Goal: Information Seeking & Learning: Check status

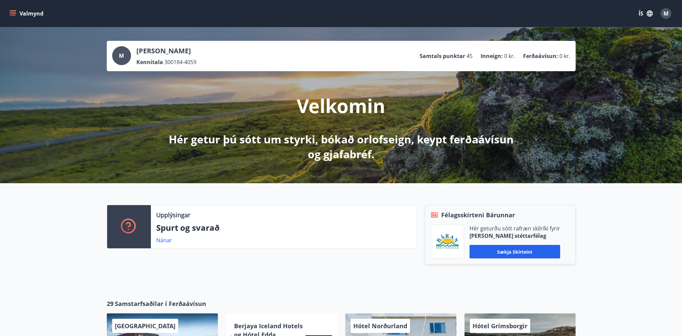
click at [6, 12] on div "Valmynd ÍS M" at bounding box center [341, 13] width 682 height 27
click at [9, 13] on icon "menu" at bounding box center [12, 13] width 7 height 7
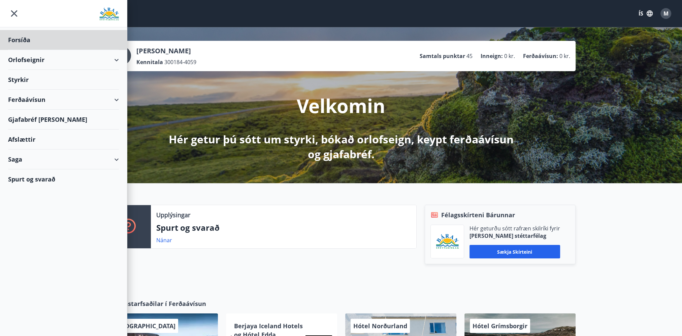
click at [26, 50] on div "Styrkir" at bounding box center [63, 40] width 111 height 20
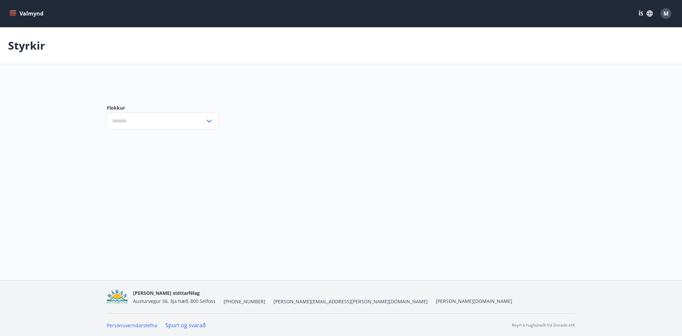
type input "***"
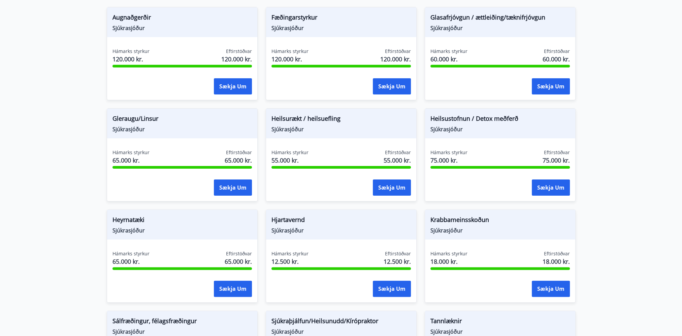
scroll to position [236, 0]
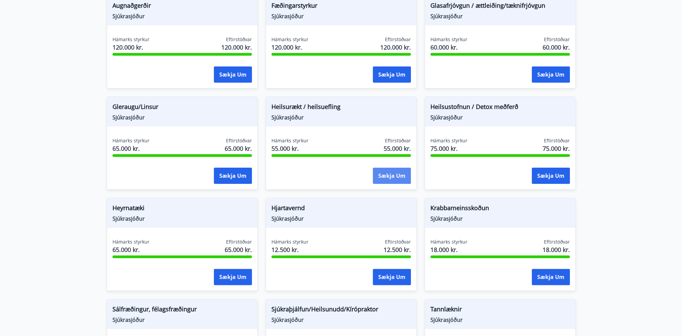
click at [406, 181] on button "Sækja um" at bounding box center [392, 175] width 38 height 16
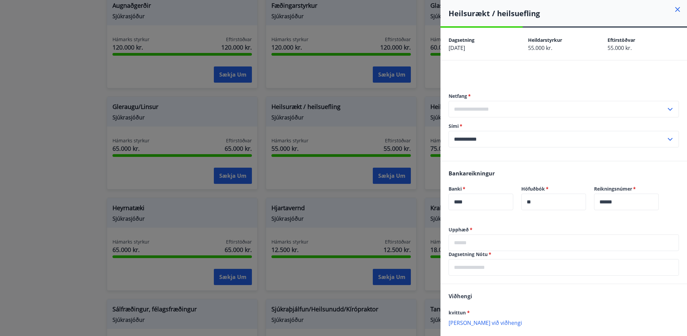
drag, startPoint x: 549, startPoint y: 110, endPoint x: 573, endPoint y: 93, distance: 28.8
click at [550, 110] on input "text" at bounding box center [558, 109] width 218 height 17
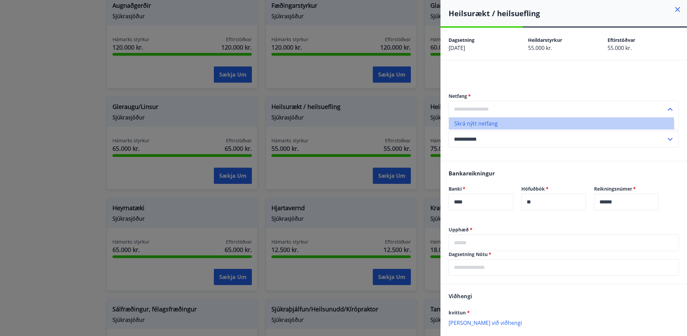
click at [483, 127] on li "Skrá nýtt netfang" at bounding box center [564, 123] width 230 height 12
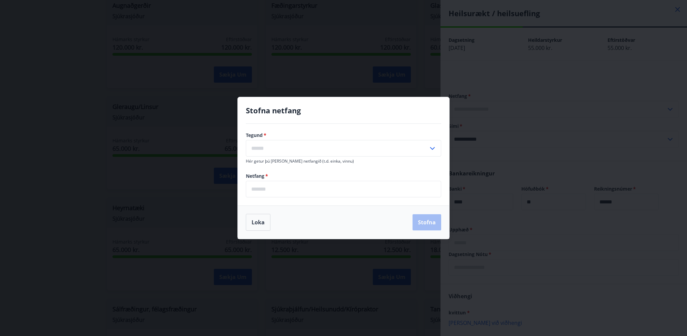
click at [434, 154] on div "​" at bounding box center [343, 148] width 195 height 17
click at [284, 187] on li "Annað" at bounding box center [343, 187] width 195 height 12
type input "*****"
click at [265, 193] on input "email" at bounding box center [343, 189] width 195 height 17
drag, startPoint x: 260, startPoint y: 177, endPoint x: 252, endPoint y: 176, distance: 7.4
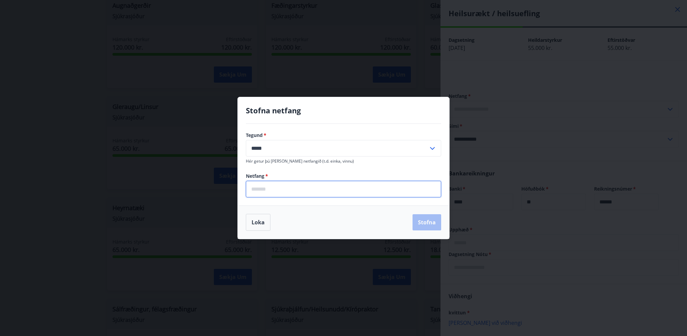
click at [257, 177] on div "Netfang   * ​" at bounding box center [343, 185] width 195 height 25
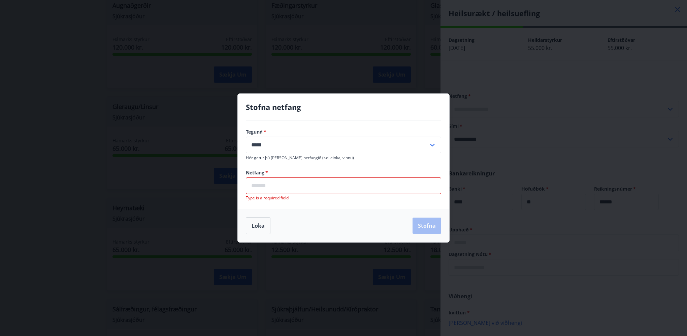
drag, startPoint x: 250, startPoint y: 174, endPoint x: 256, endPoint y: 174, distance: 6.4
click at [256, 174] on label "Netfang   *" at bounding box center [343, 172] width 195 height 7
drag, startPoint x: 256, startPoint y: 174, endPoint x: 265, endPoint y: 182, distance: 12.4
click at [264, 184] on input "email" at bounding box center [343, 185] width 195 height 17
drag, startPoint x: 247, startPoint y: 172, endPoint x: 274, endPoint y: 171, distance: 27.0
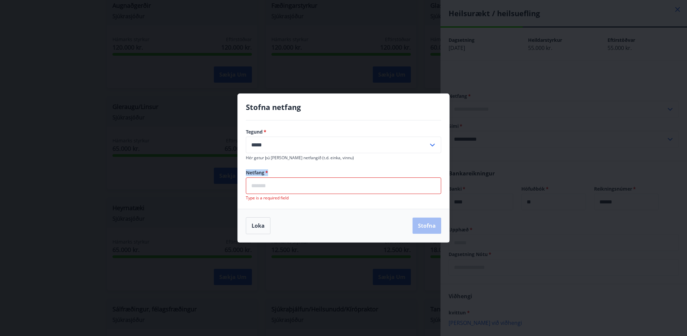
click at [274, 171] on label "Netfang   *" at bounding box center [343, 172] width 195 height 7
drag, startPoint x: 274, startPoint y: 171, endPoint x: 282, endPoint y: 174, distance: 8.5
click at [282, 174] on label "Netfang   *" at bounding box center [343, 172] width 195 height 7
click at [279, 170] on label "Netfang   *" at bounding box center [343, 172] width 195 height 7
drag, startPoint x: 267, startPoint y: 171, endPoint x: 274, endPoint y: 171, distance: 7.4
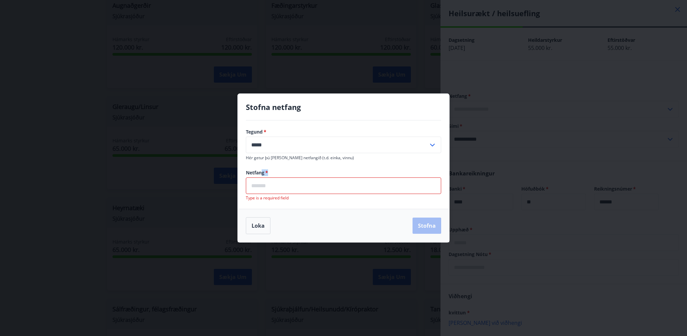
click at [274, 171] on label "Netfang   *" at bounding box center [343, 172] width 195 height 7
drag, startPoint x: 274, startPoint y: 171, endPoint x: 279, endPoint y: 173, distance: 5.3
click at [279, 173] on label "Netfang   *" at bounding box center [343, 172] width 195 height 7
click at [252, 170] on label "Netfang   *" at bounding box center [343, 172] width 195 height 7
click at [262, 225] on button "Loka" at bounding box center [258, 225] width 25 height 17
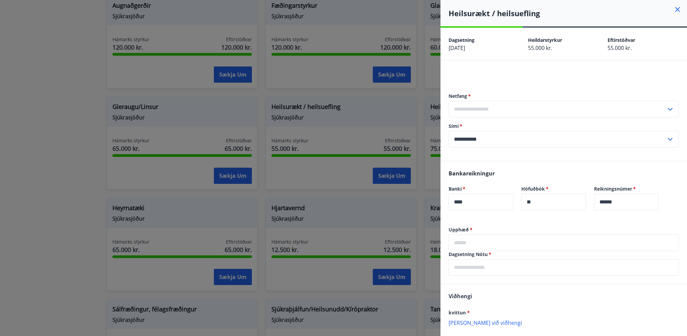
click at [268, 233] on div at bounding box center [343, 168] width 687 height 336
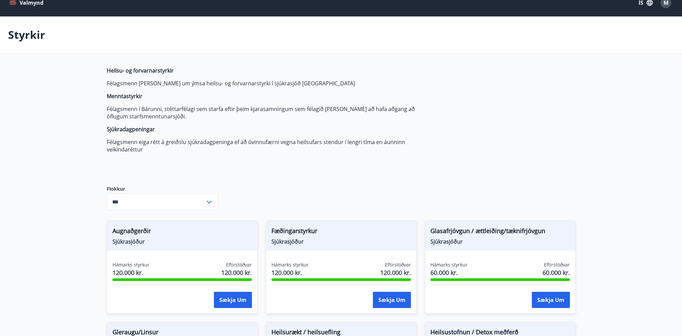
scroll to position [0, 0]
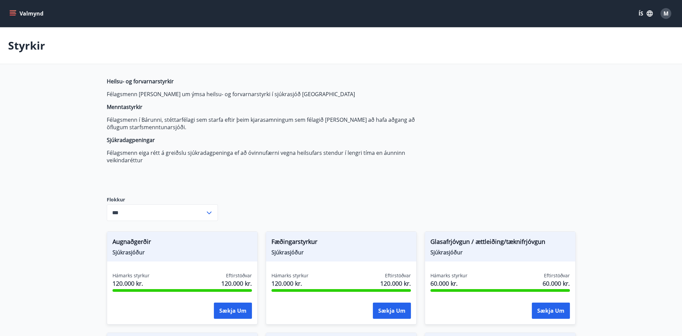
click at [21, 9] on button "Valmynd" at bounding box center [27, 13] width 38 height 12
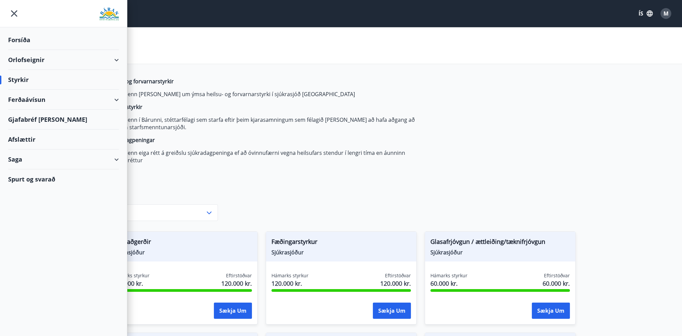
click at [31, 164] on div "Saga" at bounding box center [63, 159] width 111 height 20
click at [36, 255] on div "Skilagreinar" at bounding box center [63, 261] width 100 height 14
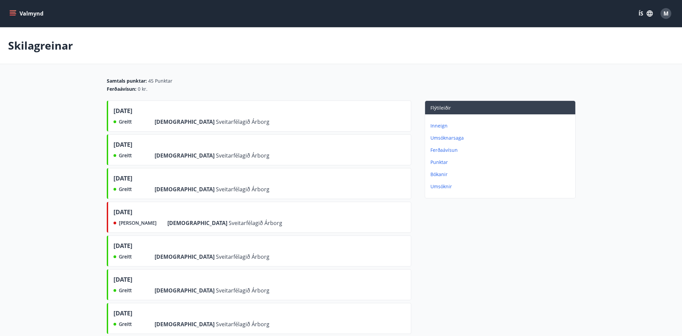
scroll to position [34, 0]
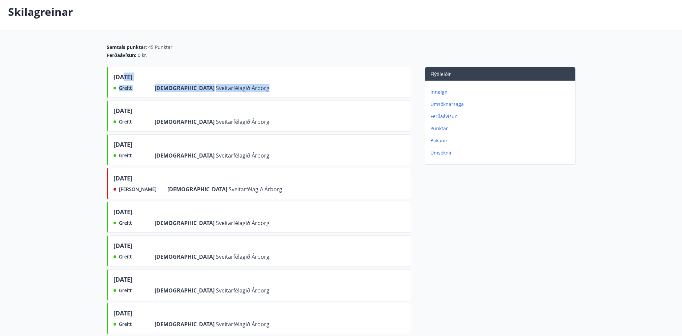
drag, startPoint x: 125, startPoint y: 79, endPoint x: 255, endPoint y: 88, distance: 129.7
click at [255, 88] on div "[DATE] Greitt Frá Sveitarfélagið [GEOGRAPHIC_DATA]" at bounding box center [259, 82] width 305 height 31
drag, startPoint x: 255, startPoint y: 88, endPoint x: 250, endPoint y: 116, distance: 28.4
click at [250, 116] on div "[DATE] Greitt Frá Sveitarfélagið [GEOGRAPHIC_DATA]" at bounding box center [259, 115] width 305 height 31
drag, startPoint x: 202, startPoint y: 126, endPoint x: 309, endPoint y: 222, distance: 143.7
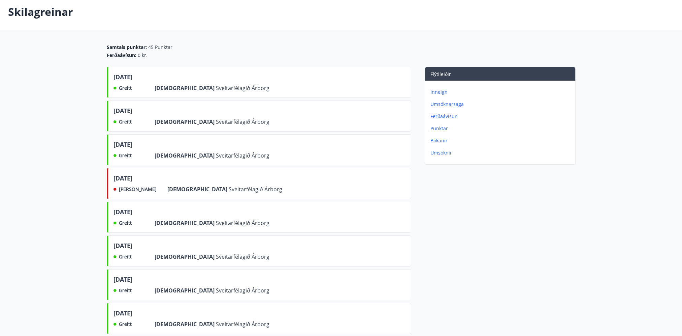
drag, startPoint x: 113, startPoint y: 177, endPoint x: 158, endPoint y: 180, distance: 44.9
click at [158, 180] on div "[DATE] Ekki greitt Frá Sveitarfélagið [GEOGRAPHIC_DATA]" at bounding box center [259, 183] width 305 height 31
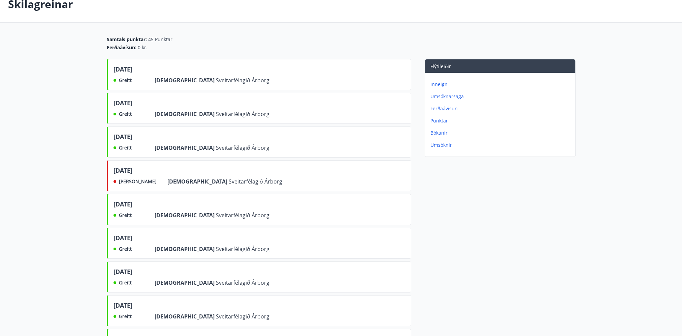
scroll to position [0, 0]
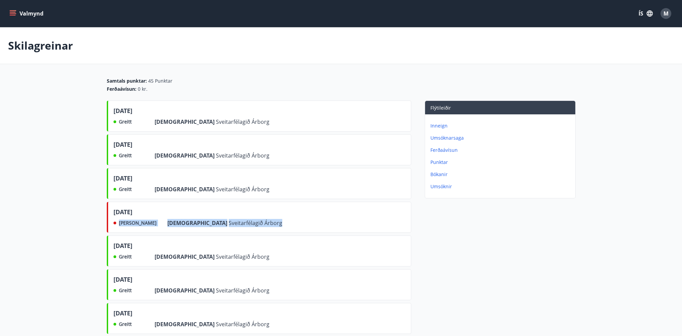
drag, startPoint x: 161, startPoint y: 224, endPoint x: 234, endPoint y: 225, distance: 73.5
click at [234, 225] on div "[DATE] Ekki greitt Frá Sveitarfélagið [GEOGRAPHIC_DATA]" at bounding box center [259, 217] width 305 height 31
drag, startPoint x: 160, startPoint y: 89, endPoint x: 164, endPoint y: 91, distance: 4.2
click at [164, 91] on div "Samtals punktar : 45 Punktar Ferðaávísun : 0 kr." at bounding box center [341, 85] width 469 height 15
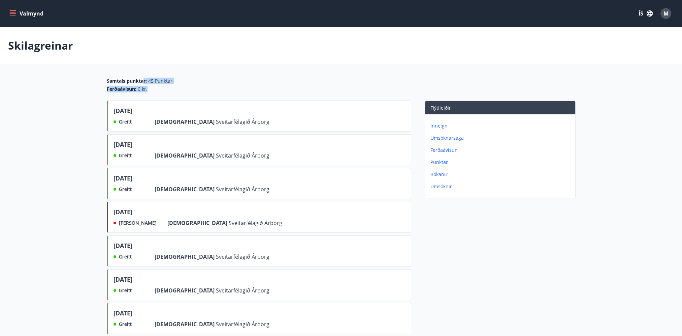
drag, startPoint x: 129, startPoint y: 106, endPoint x: 213, endPoint y: 115, distance: 84.3
click at [213, 115] on div "[DATE]" at bounding box center [192, 111] width 156 height 11
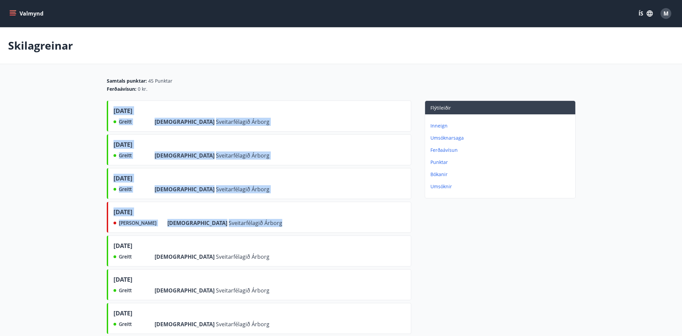
drag, startPoint x: 115, startPoint y: 106, endPoint x: 329, endPoint y: 225, distance: 244.4
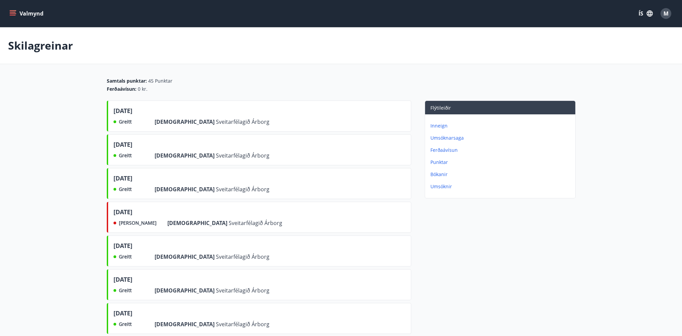
click at [18, 17] on button "Valmynd" at bounding box center [27, 13] width 38 height 12
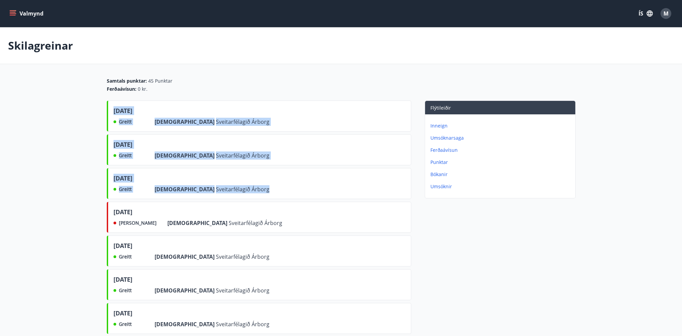
drag, startPoint x: 112, startPoint y: 110, endPoint x: 216, endPoint y: 195, distance: 135.3
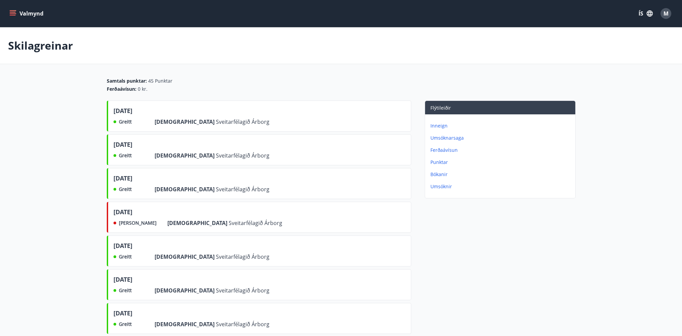
drag, startPoint x: 216, startPoint y: 195, endPoint x: 254, endPoint y: 239, distance: 57.8
click at [254, 239] on div "[DATE] Greitt Frá Sveitarfélagið Árborg" at bounding box center [259, 250] width 305 height 31
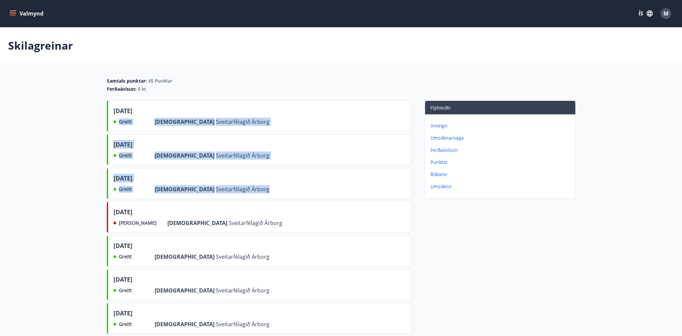
drag, startPoint x: 124, startPoint y: 121, endPoint x: 237, endPoint y: 196, distance: 135.3
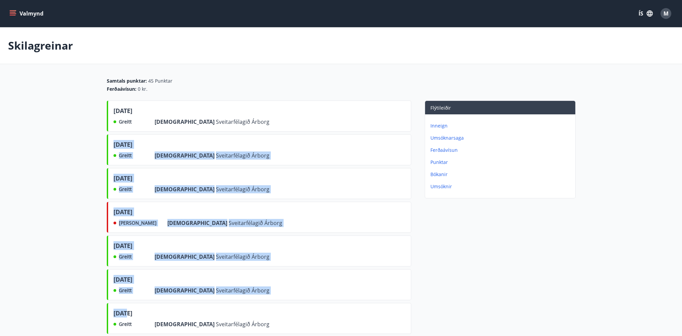
drag, startPoint x: 127, startPoint y: 312, endPoint x: 106, endPoint y: 133, distance: 180.1
click at [261, 190] on div "[DATE] Greitt Frá Sveitarfélagið [GEOGRAPHIC_DATA]" at bounding box center [259, 183] width 305 height 31
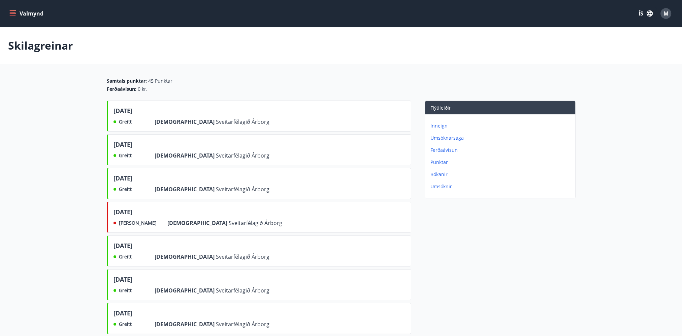
click at [263, 202] on div "[DATE] Ekki greitt Frá Sveitarfélagið [GEOGRAPHIC_DATA]" at bounding box center [259, 217] width 305 height 31
drag, startPoint x: 92, startPoint y: 81, endPoint x: 311, endPoint y: 250, distance: 277.0
click at [11, 5] on div "Valmynd ÍS M" at bounding box center [341, 13] width 682 height 27
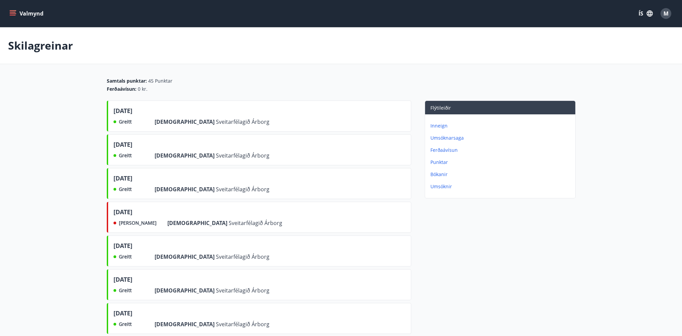
click at [13, 10] on icon "menu" at bounding box center [13, 10] width 7 height 1
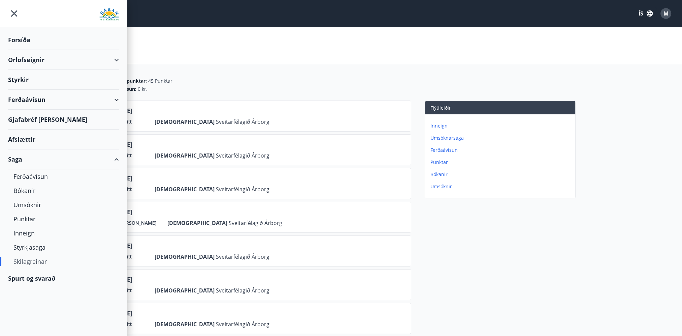
click at [27, 50] on div "Styrkir" at bounding box center [63, 40] width 111 height 20
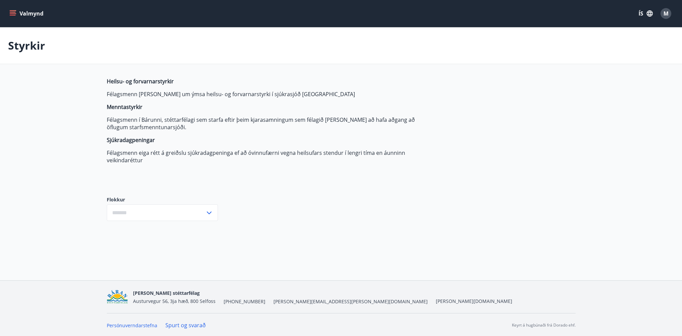
type input "***"
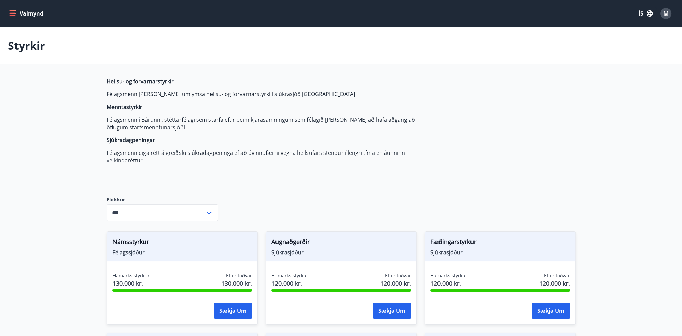
click at [22, 11] on button "Valmynd" at bounding box center [27, 13] width 38 height 12
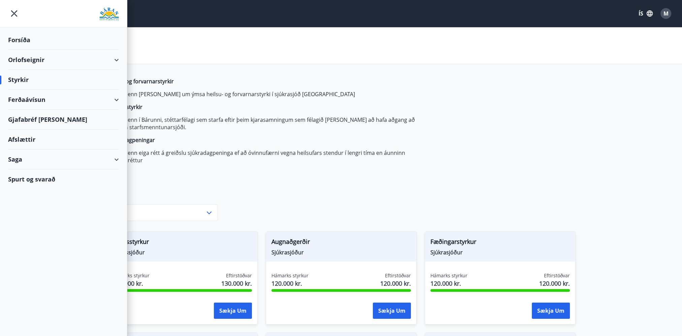
click at [23, 38] on div "Forsíða" at bounding box center [63, 40] width 111 height 20
